Goal: Transaction & Acquisition: Subscribe to service/newsletter

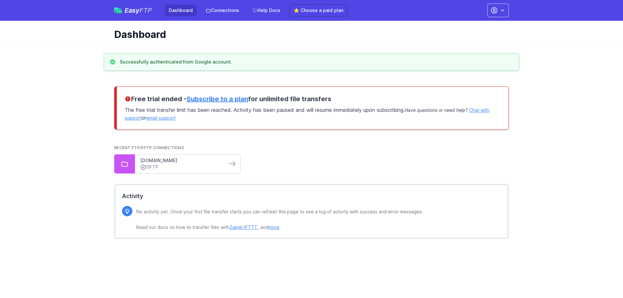
click at [215, 163] on link "ftp02.newegg.com" at bounding box center [181, 160] width 82 height 6
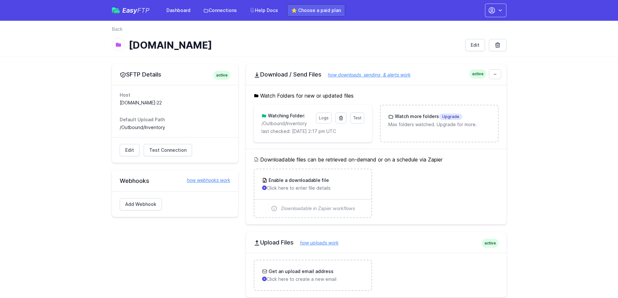
click at [323, 6] on link "⭐ Choose a paid plan" at bounding box center [316, 10] width 58 height 12
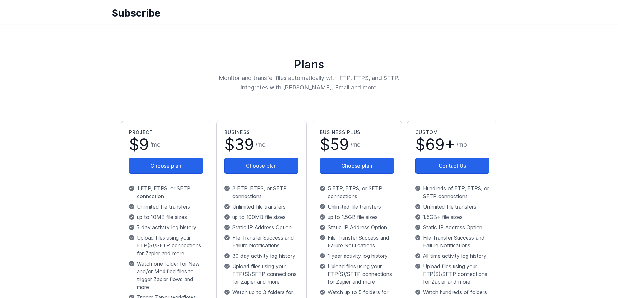
scroll to position [65, 0]
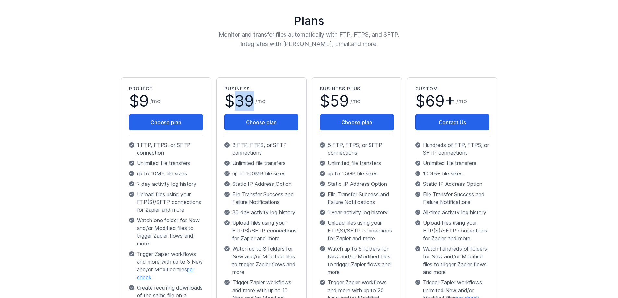
drag, startPoint x: 253, startPoint y: 99, endPoint x: 230, endPoint y: 98, distance: 22.4
click at [237, 100] on span "39" at bounding box center [244, 101] width 19 height 19
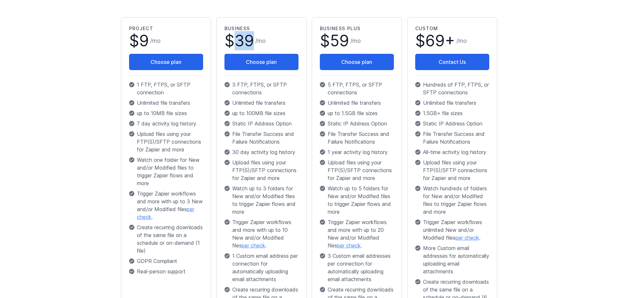
scroll to position [130, 0]
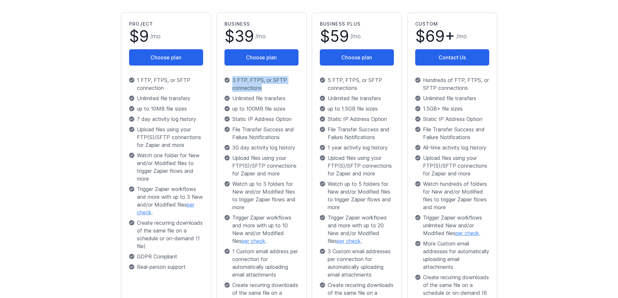
drag, startPoint x: 272, startPoint y: 88, endPoint x: 224, endPoint y: 81, distance: 48.5
click at [224, 81] on div "Business $ 39 / mo Choose plan 3 FTP, FTPS, or SFTP connections Unlimited file …" at bounding box center [261, 178] width 90 height 331
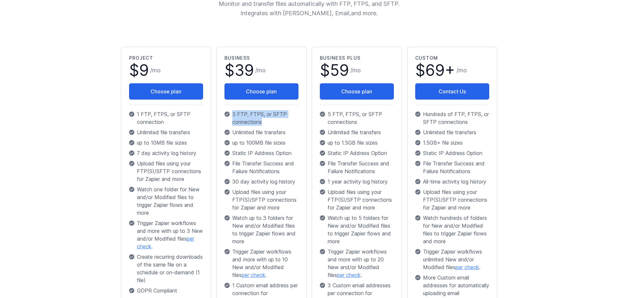
scroll to position [87, 0]
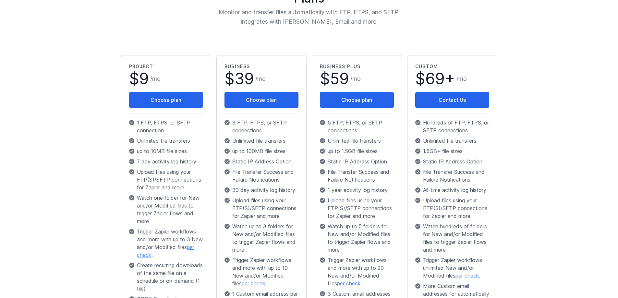
click at [70, 78] on main "Plans Monitor and transfer files automatically with FTP, FTPS, and SFTP. Integr…" at bounding box center [309, 193] width 618 height 470
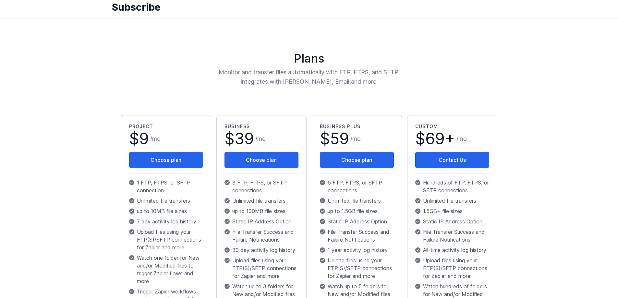
scroll to position [0, 0]
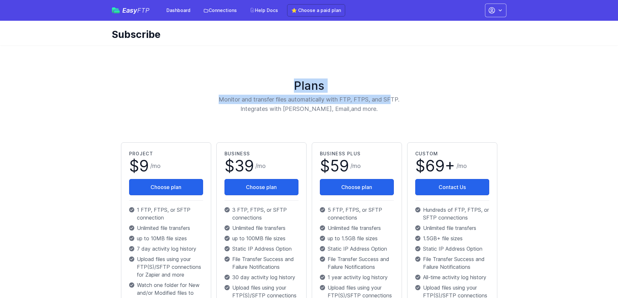
drag, startPoint x: 353, startPoint y: 99, endPoint x: 243, endPoint y: 78, distance: 112.1
click at [243, 78] on div "Plans Monitor and transfer files automatically with FTP, FTPS, and SFTP. Integr…" at bounding box center [309, 280] width 395 height 454
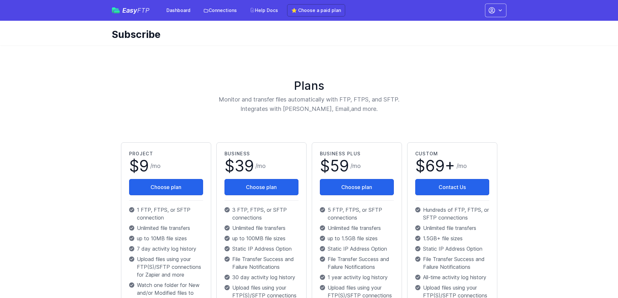
drag, startPoint x: 372, startPoint y: 112, endPoint x: 263, endPoint y: 86, distance: 112.8
click at [263, 86] on div "Plans Monitor and transfer files automatically with FTP, FTPS, and SFTP. Integr…" at bounding box center [309, 96] width 382 height 35
click at [261, 85] on h1 "Plans" at bounding box center [309, 85] width 382 height 13
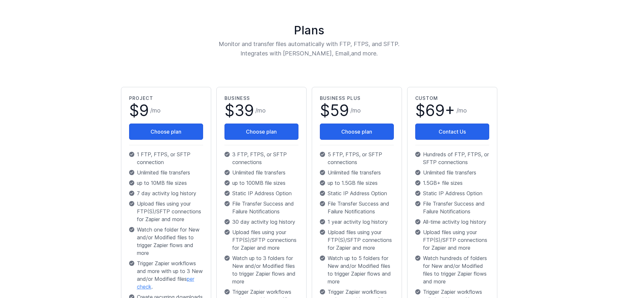
scroll to position [55, 0]
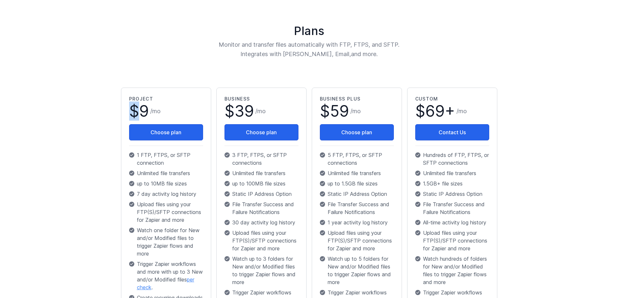
drag, startPoint x: 155, startPoint y: 104, endPoint x: 135, endPoint y: 106, distance: 20.2
click at [136, 106] on div "Project $ 9 / mo Choose plan 1 FTP, FTPS, or SFTP connection Unlimited file tra…" at bounding box center [166, 222] width 74 height 253
click at [135, 106] on span "$ 9" at bounding box center [139, 112] width 20 height 16
click at [143, 108] on span "9" at bounding box center [144, 111] width 10 height 19
drag, startPoint x: 146, startPoint y: 107, endPoint x: 142, endPoint y: 108, distance: 3.5
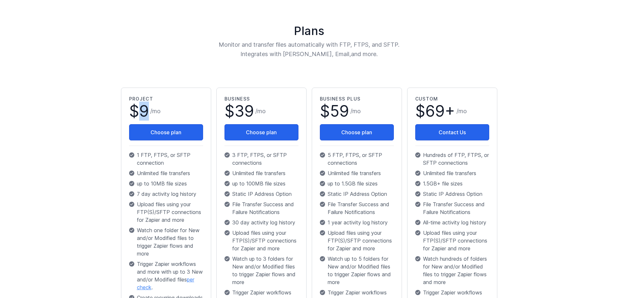
click at [142, 108] on span "9" at bounding box center [144, 111] width 10 height 19
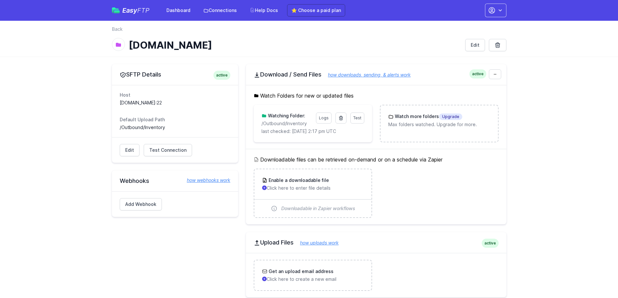
click at [143, 11] on span "FTP" at bounding box center [143, 10] width 12 height 8
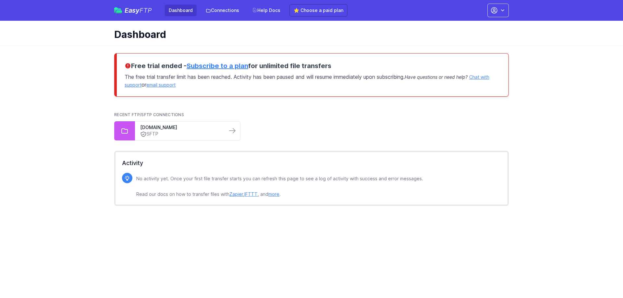
click at [238, 66] on link "Subscribe to a plan" at bounding box center [218, 66] width 62 height 8
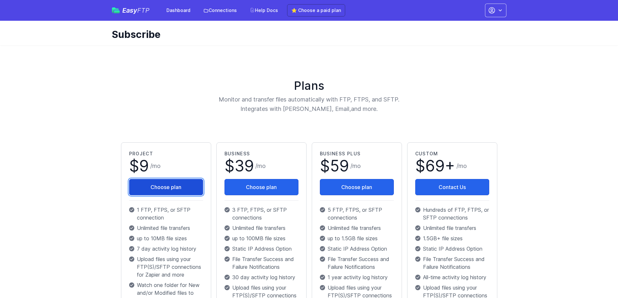
click at [165, 186] on button "Choose plan" at bounding box center [166, 187] width 74 height 16
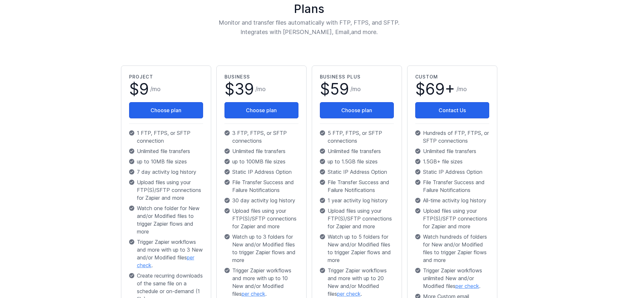
scroll to position [97, 0]
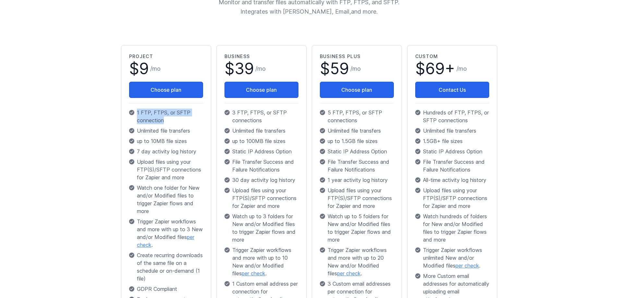
drag, startPoint x: 158, startPoint y: 119, endPoint x: 135, endPoint y: 112, distance: 24.6
click at [135, 112] on p "1 FTP, FTPS, or SFTP connection" at bounding box center [166, 117] width 74 height 16
drag, startPoint x: 172, startPoint y: 119, endPoint x: 130, endPoint y: 112, distance: 41.9
click at [130, 112] on p "1 FTP, FTPS, or SFTP connection" at bounding box center [166, 117] width 74 height 16
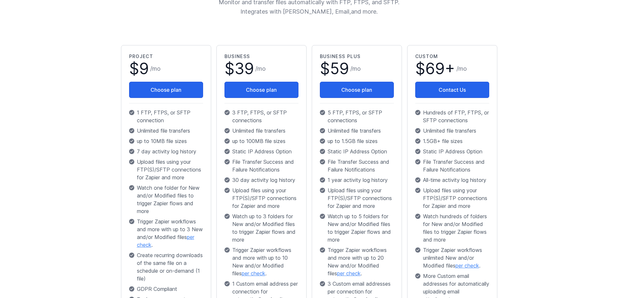
click at [130, 112] on icon at bounding box center [132, 113] width 4 height 4
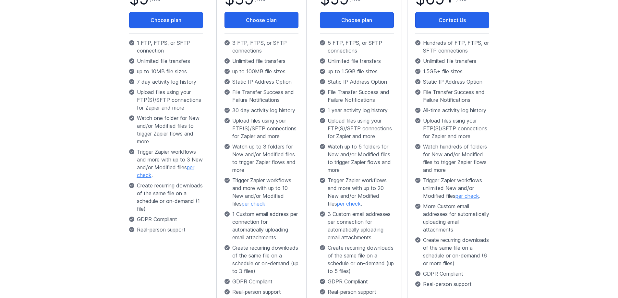
scroll to position [152, 0]
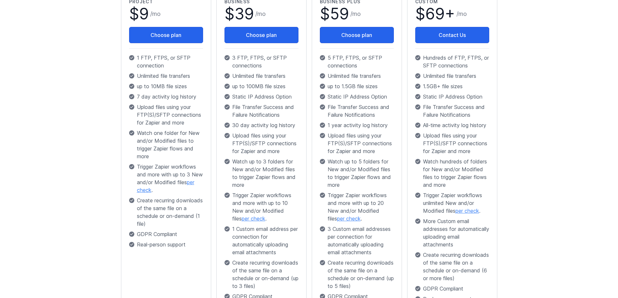
drag, startPoint x: 186, startPoint y: 85, endPoint x: 190, endPoint y: 86, distance: 4.0
click at [190, 86] on p "up to 10MB file sizes" at bounding box center [166, 86] width 74 height 8
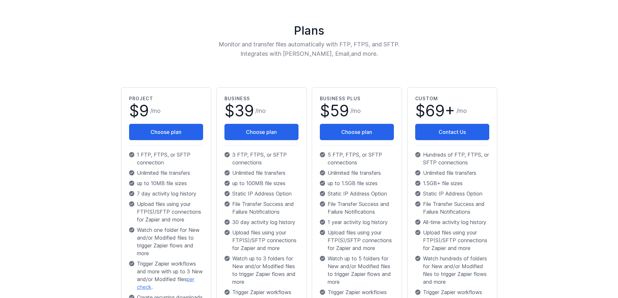
scroll to position [55, 0]
